Goal: Transaction & Acquisition: Subscribe to service/newsletter

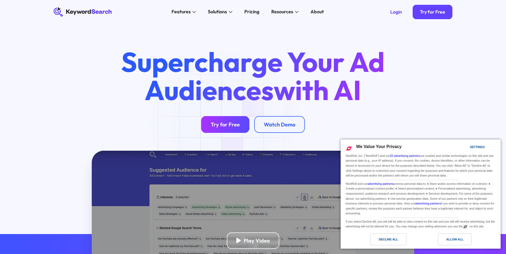
click at [224, 124] on div "Try for Free" at bounding box center [225, 124] width 29 height 7
